Goal: Entertainment & Leisure: Consume media (video, audio)

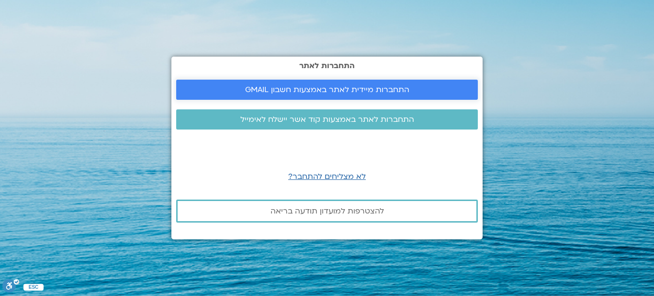
click at [360, 86] on span "התחברות מיידית לאתר באמצעות חשבון GMAIL" at bounding box center [327, 89] width 164 height 9
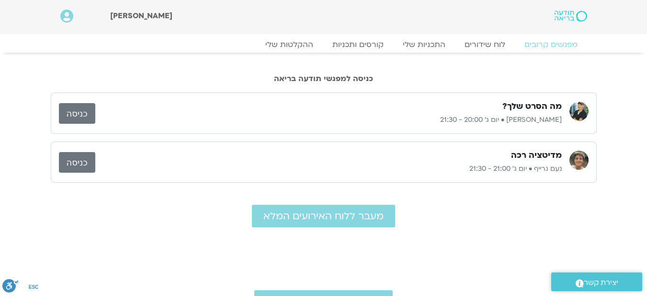
click at [521, 116] on p "ג'יוואן ארי בוסתן • יום ג׳ 20:00 - 21:30" at bounding box center [328, 119] width 467 height 11
click at [293, 43] on link "ההקלטות שלי" at bounding box center [289, 44] width 80 height 11
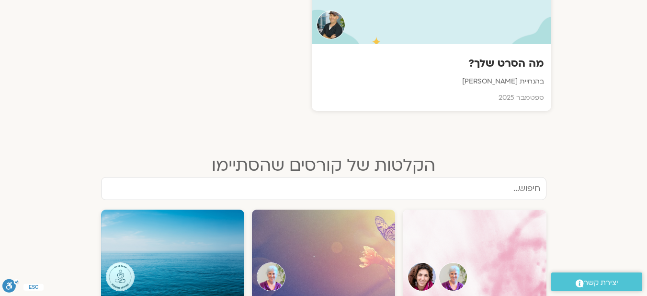
scroll to position [431, 0]
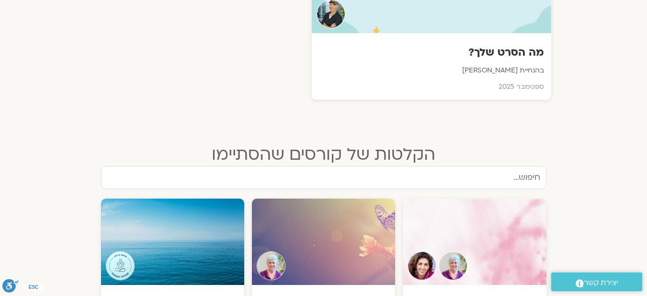
click at [495, 52] on h3 "מה הסרט שלך?" at bounding box center [431, 52] width 225 height 14
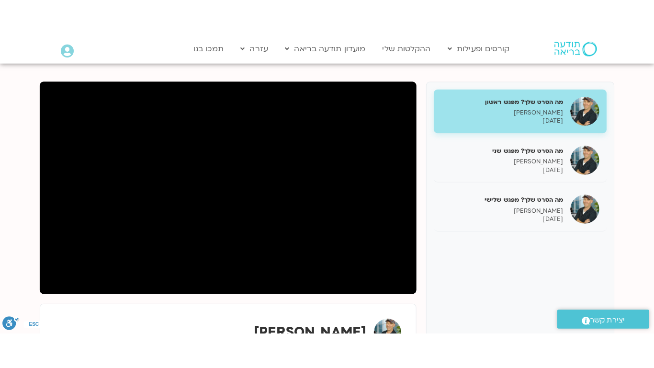
scroll to position [96, 0]
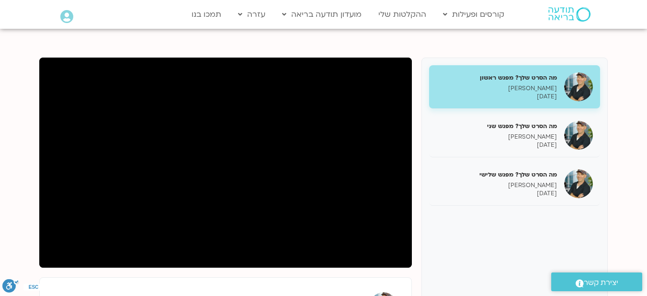
click at [526, 185] on p "ג'יוואן ארי בוסתן" at bounding box center [496, 185] width 121 height 8
